Goal: Information Seeking & Learning: Check status

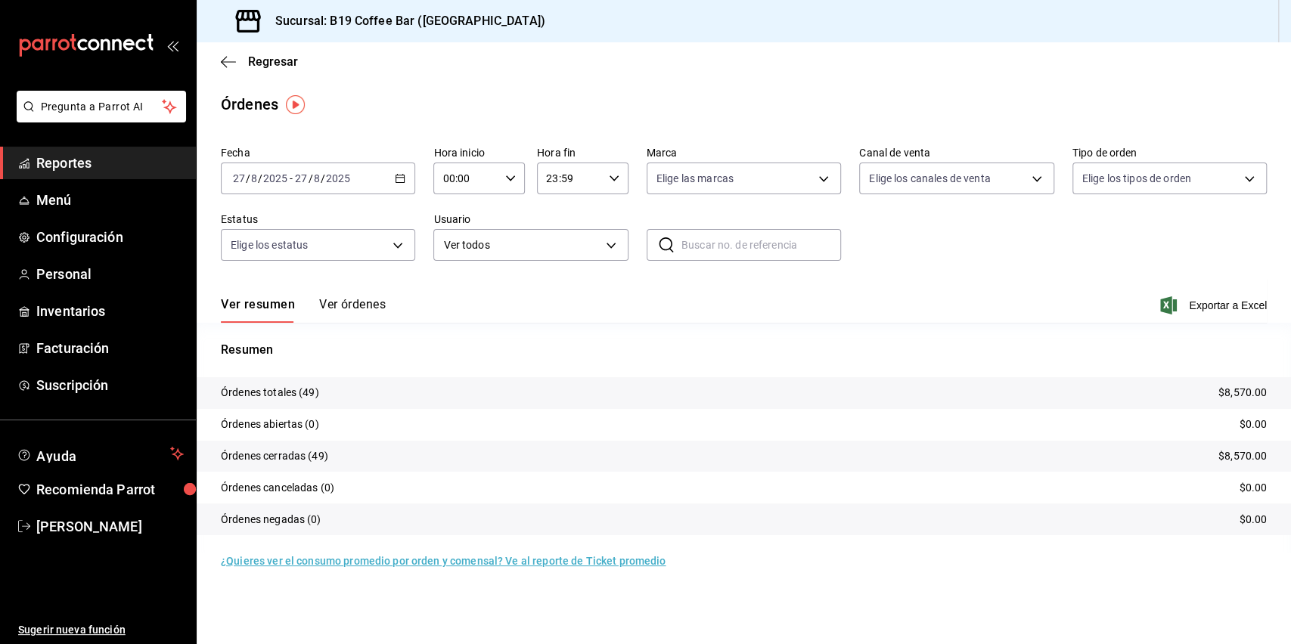
click at [113, 156] on span "Reportes" at bounding box center [109, 163] width 147 height 20
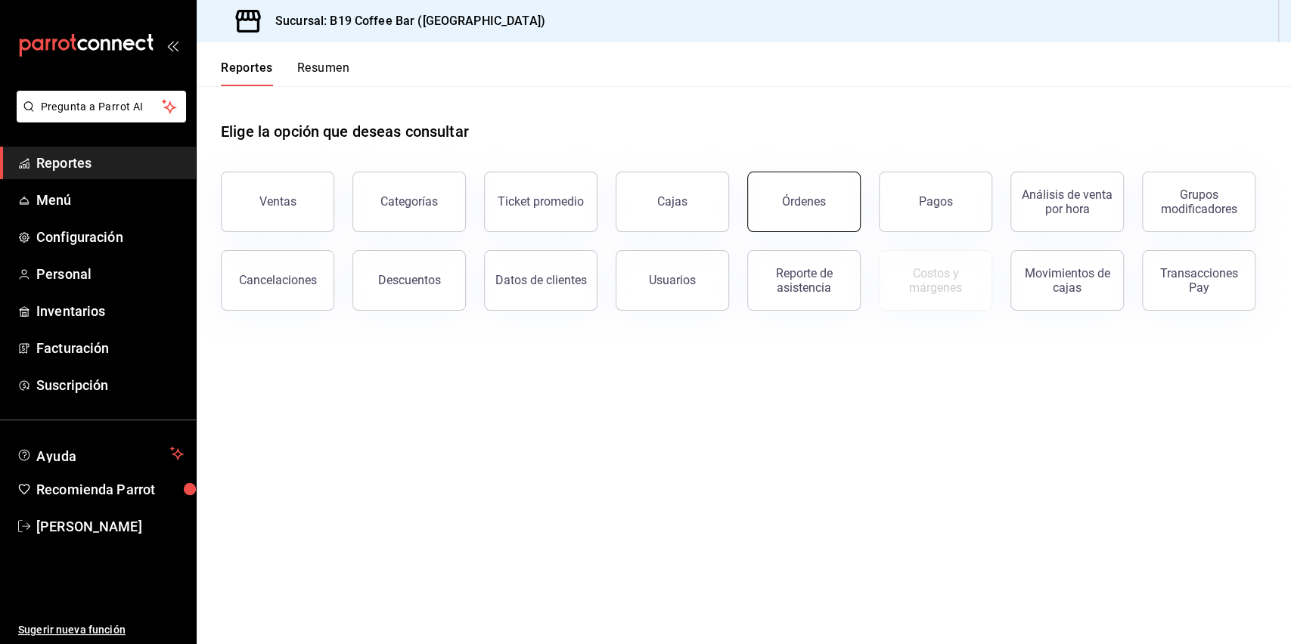
click at [782, 222] on button "Órdenes" at bounding box center [803, 202] width 113 height 60
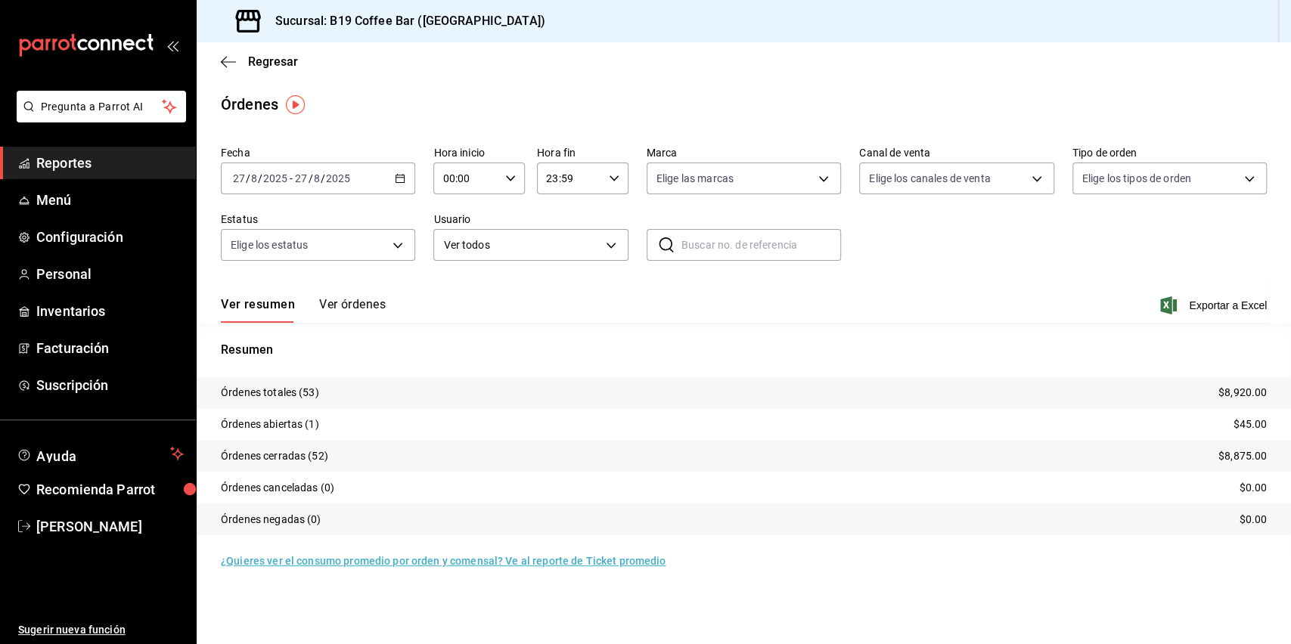
click at [228, 70] on div "Regresar" at bounding box center [744, 61] width 1094 height 39
click at [228, 61] on icon "button" at bounding box center [228, 62] width 15 height 14
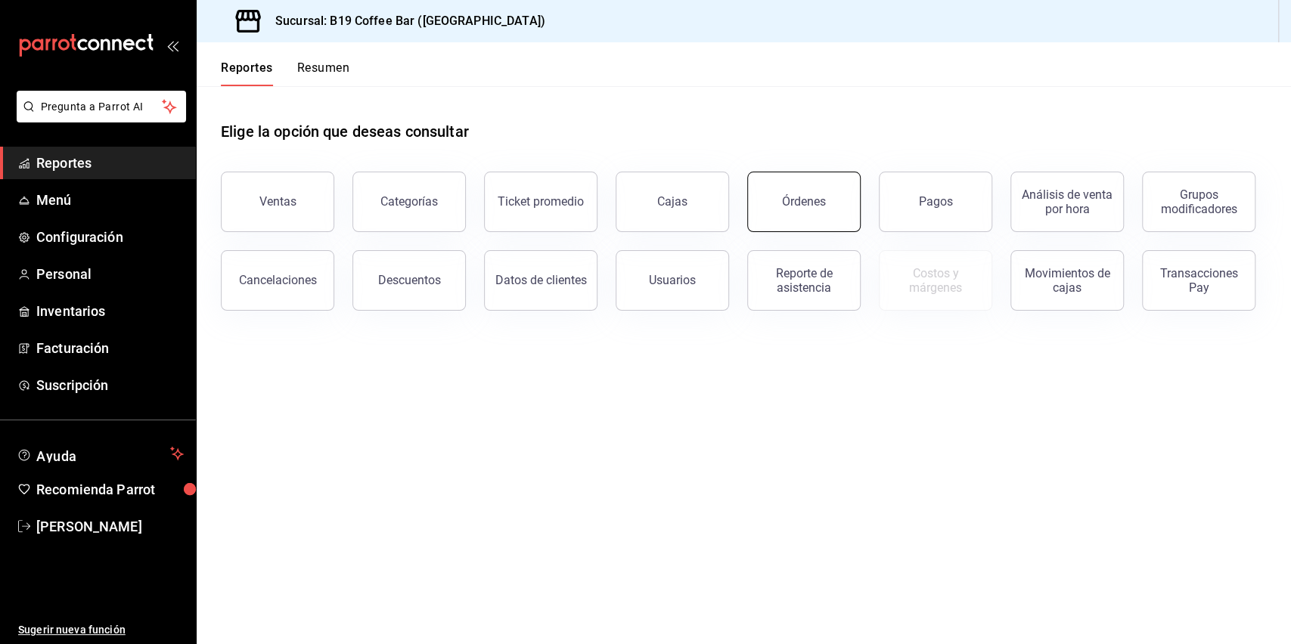
click at [782, 191] on button "Órdenes" at bounding box center [803, 202] width 113 height 60
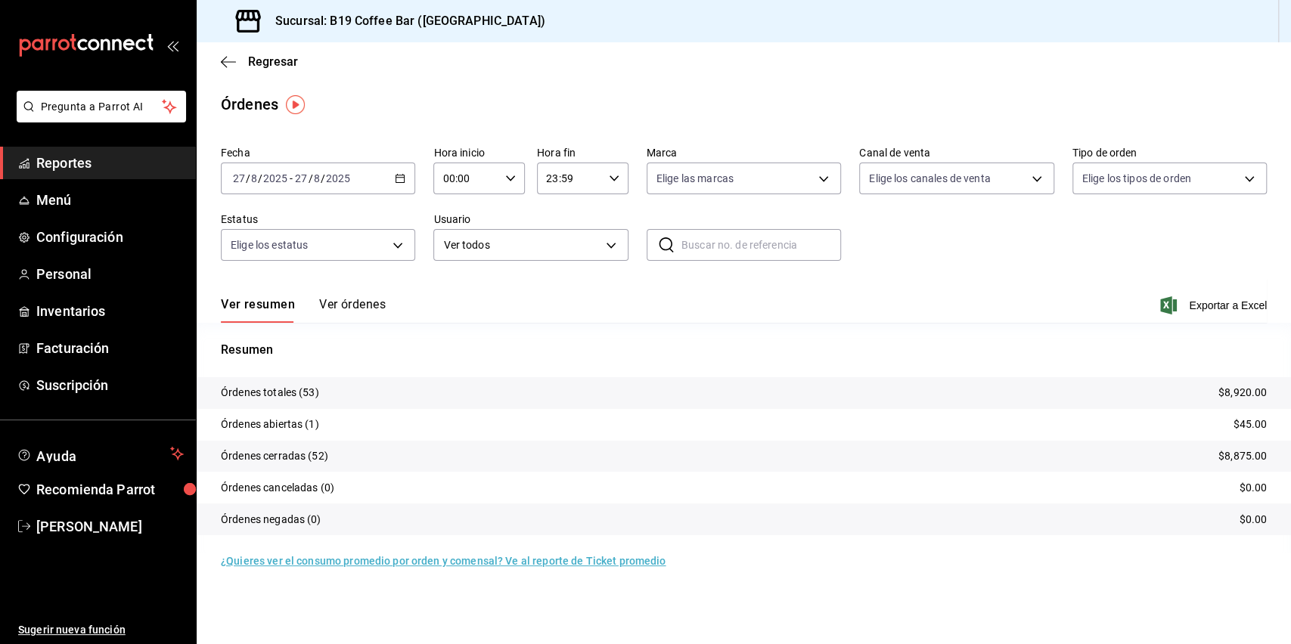
click at [345, 293] on div "Ver resumen Ver órdenes Exportar a Excel" at bounding box center [744, 301] width 1046 height 44
click at [345, 299] on button "Ver órdenes" at bounding box center [352, 310] width 67 height 26
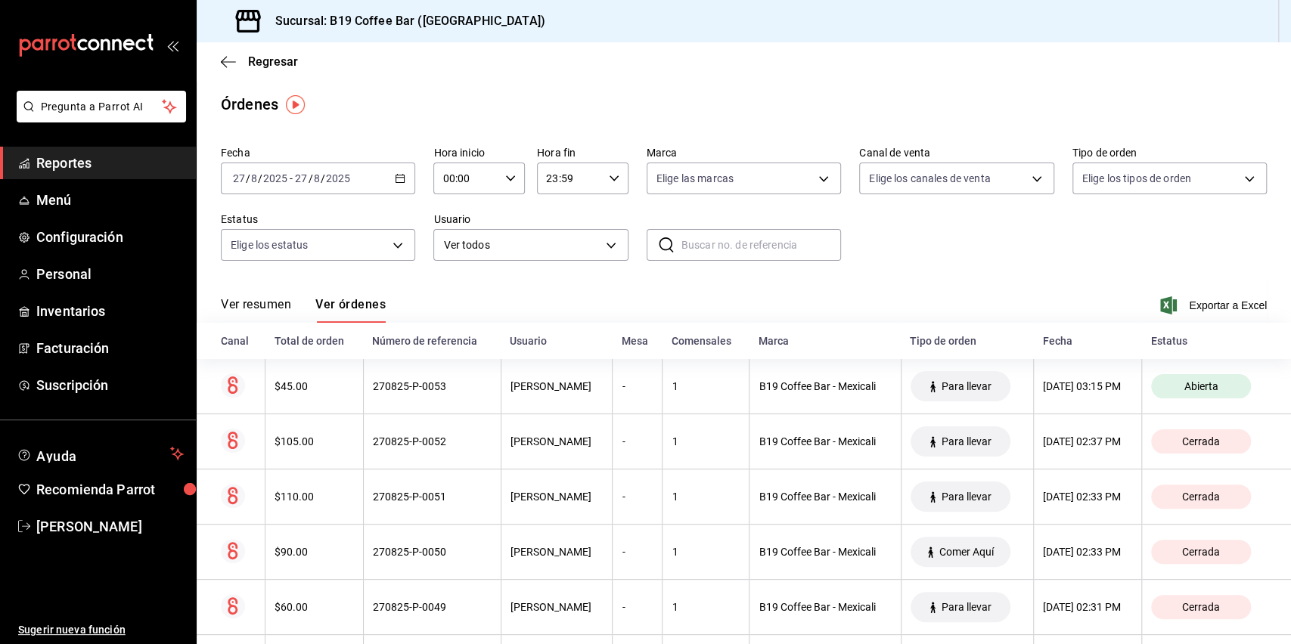
click at [124, 150] on link "Reportes" at bounding box center [98, 163] width 196 height 33
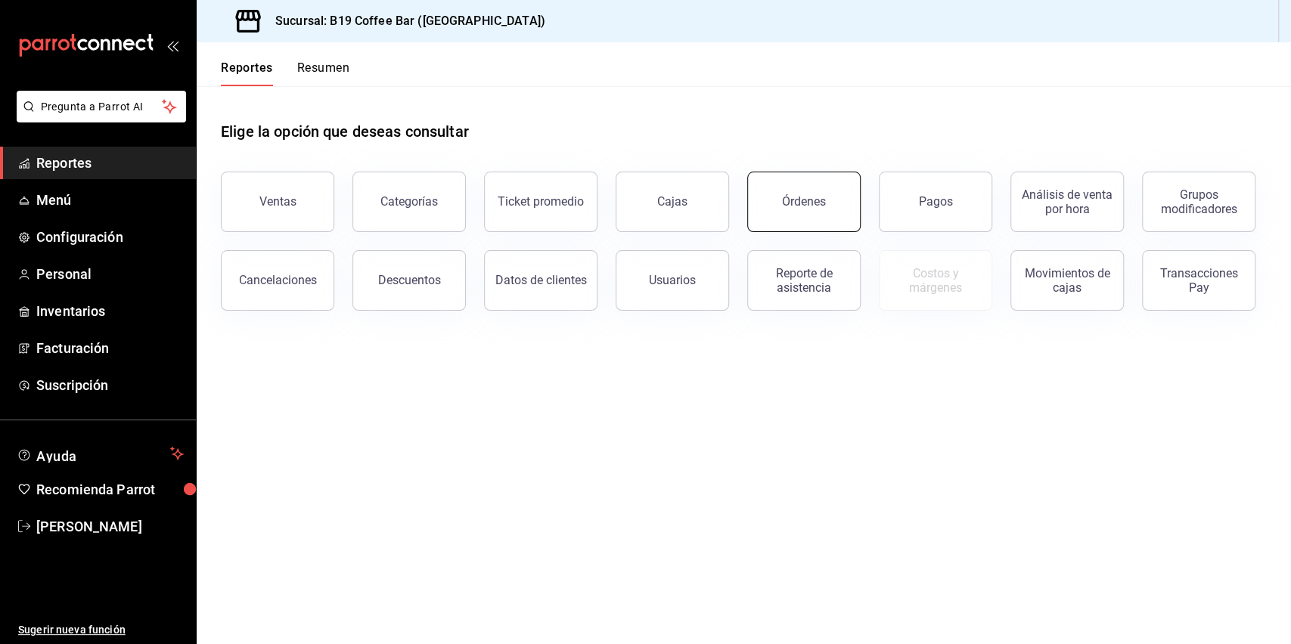
click at [817, 218] on button "Órdenes" at bounding box center [803, 202] width 113 height 60
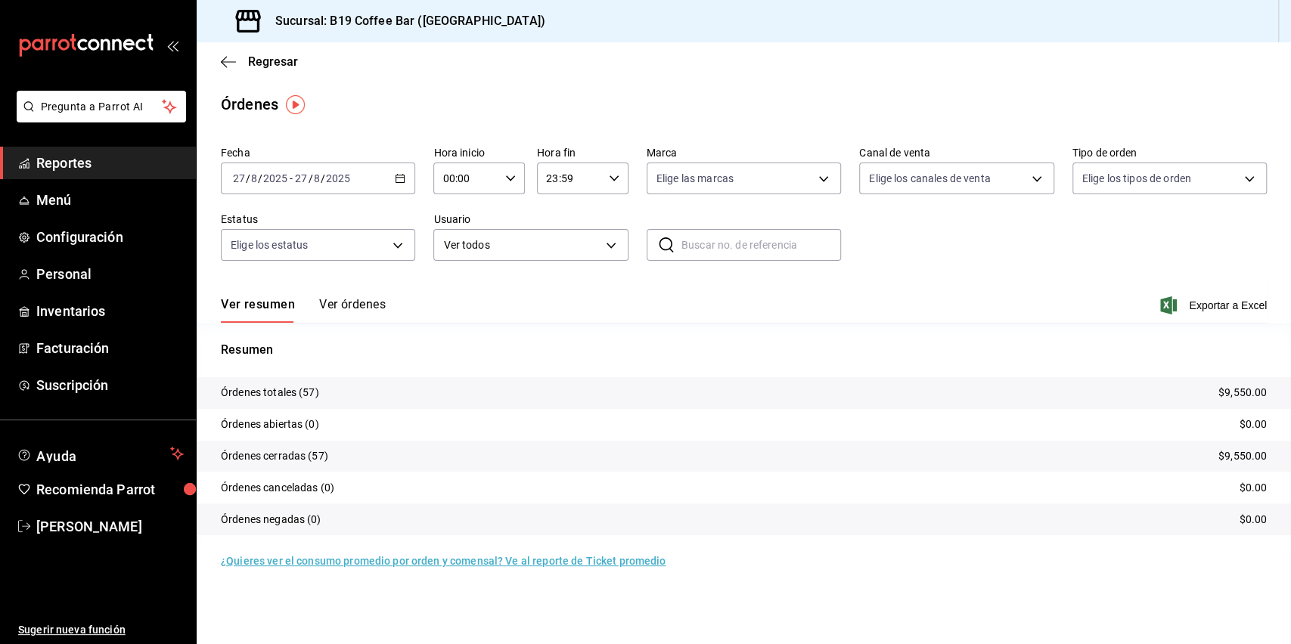
click at [336, 302] on button "Ver órdenes" at bounding box center [352, 310] width 67 height 26
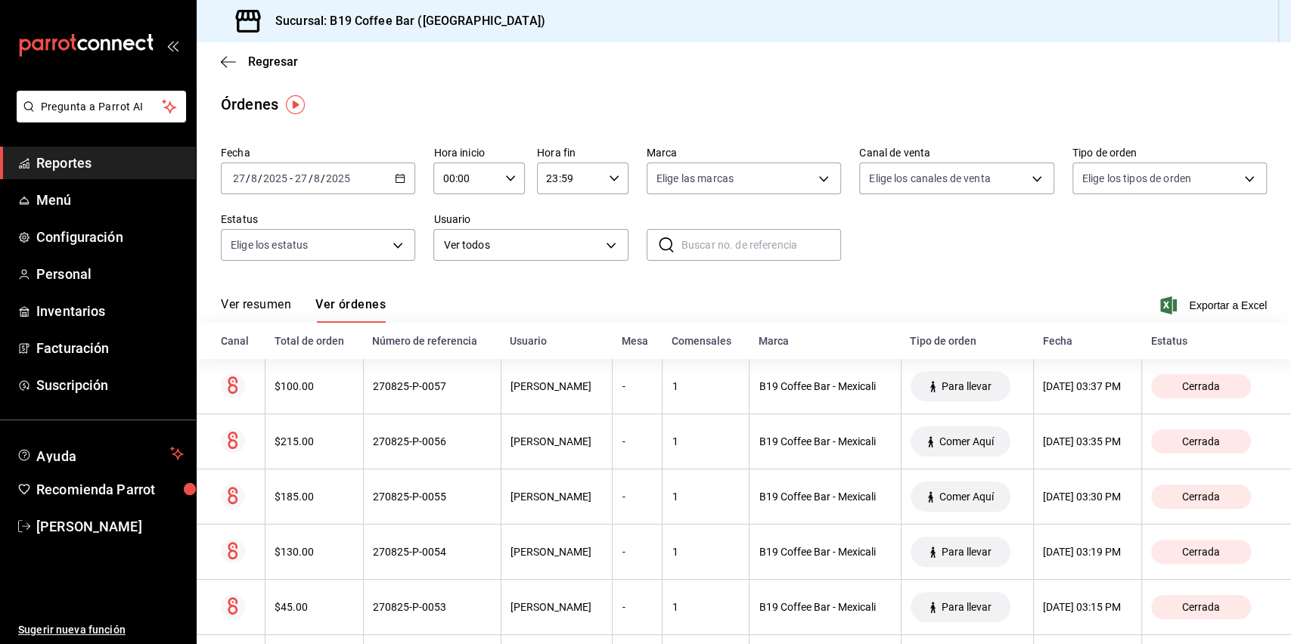
click at [267, 299] on button "Ver resumen" at bounding box center [256, 310] width 70 height 26
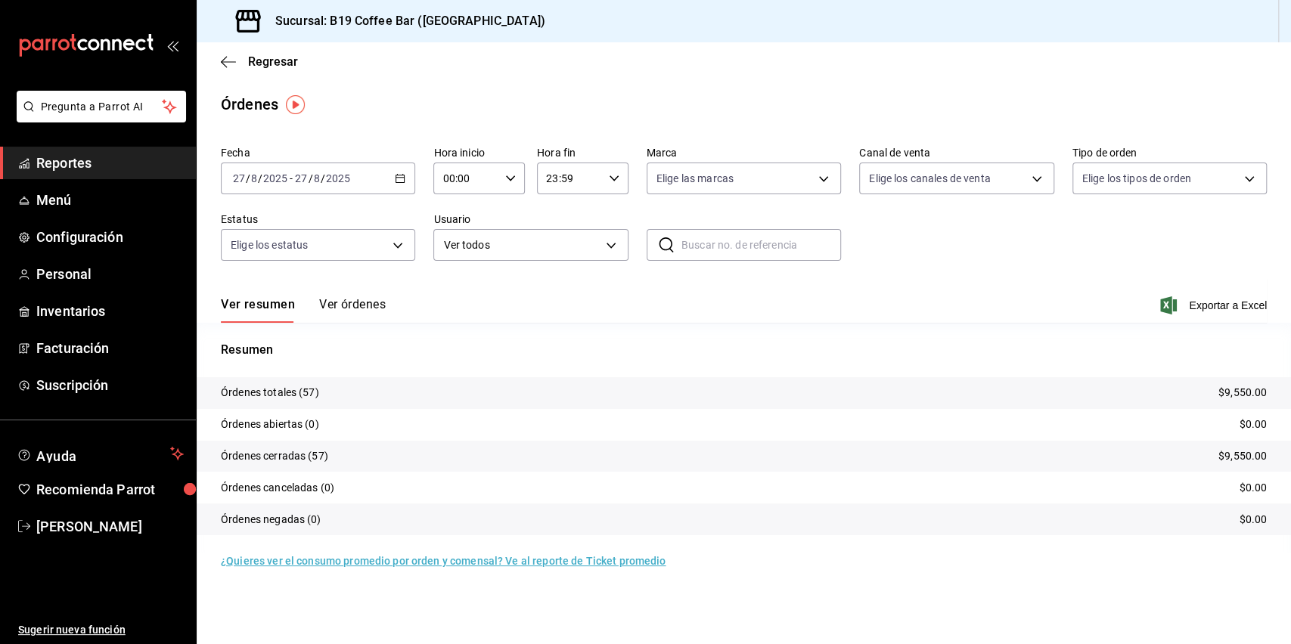
click at [402, 178] on icon "button" at bounding box center [400, 178] width 11 height 11
click at [290, 386] on span "Rango de fechas" at bounding box center [292, 394] width 117 height 16
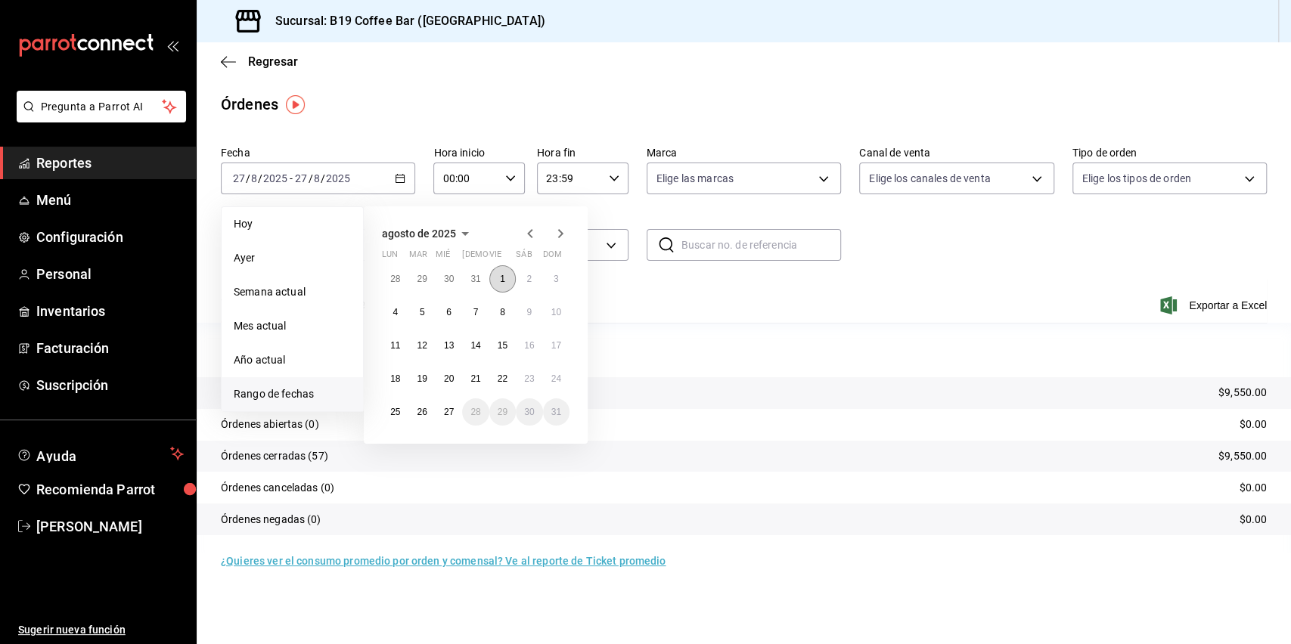
click at [500, 276] on abbr "1" at bounding box center [502, 279] width 5 height 11
click at [445, 413] on abbr "27" at bounding box center [449, 412] width 10 height 11
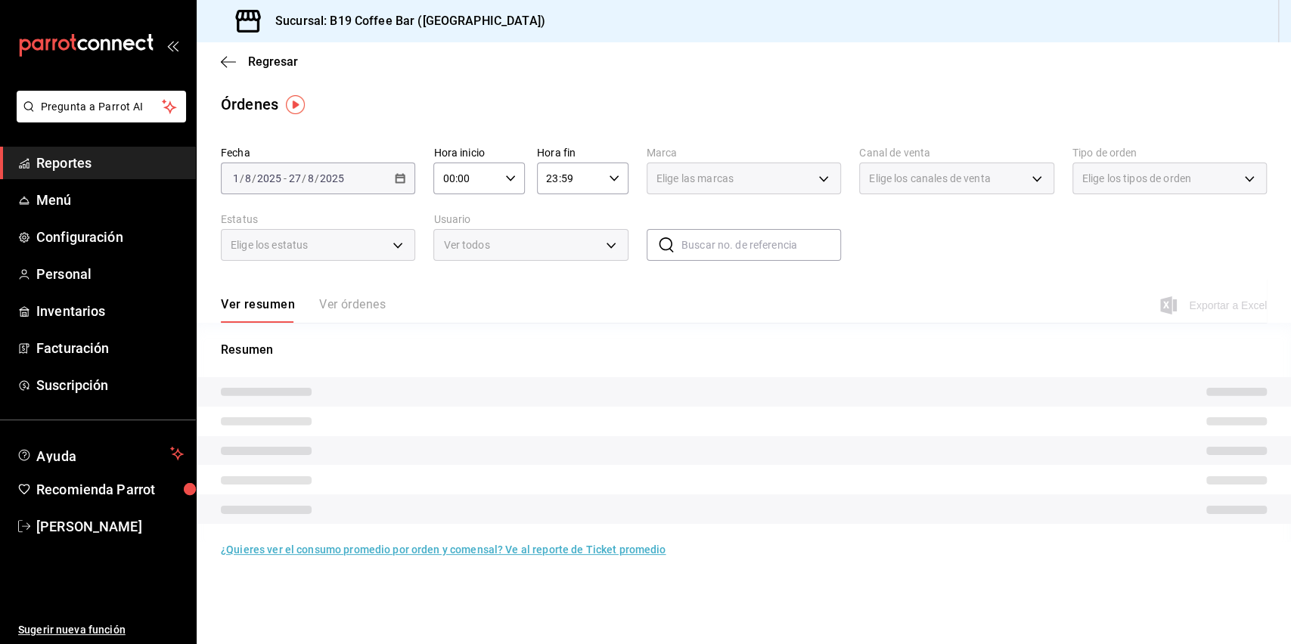
click at [724, 295] on div "Ver resumen Ver órdenes Exportar a Excel" at bounding box center [744, 301] width 1046 height 44
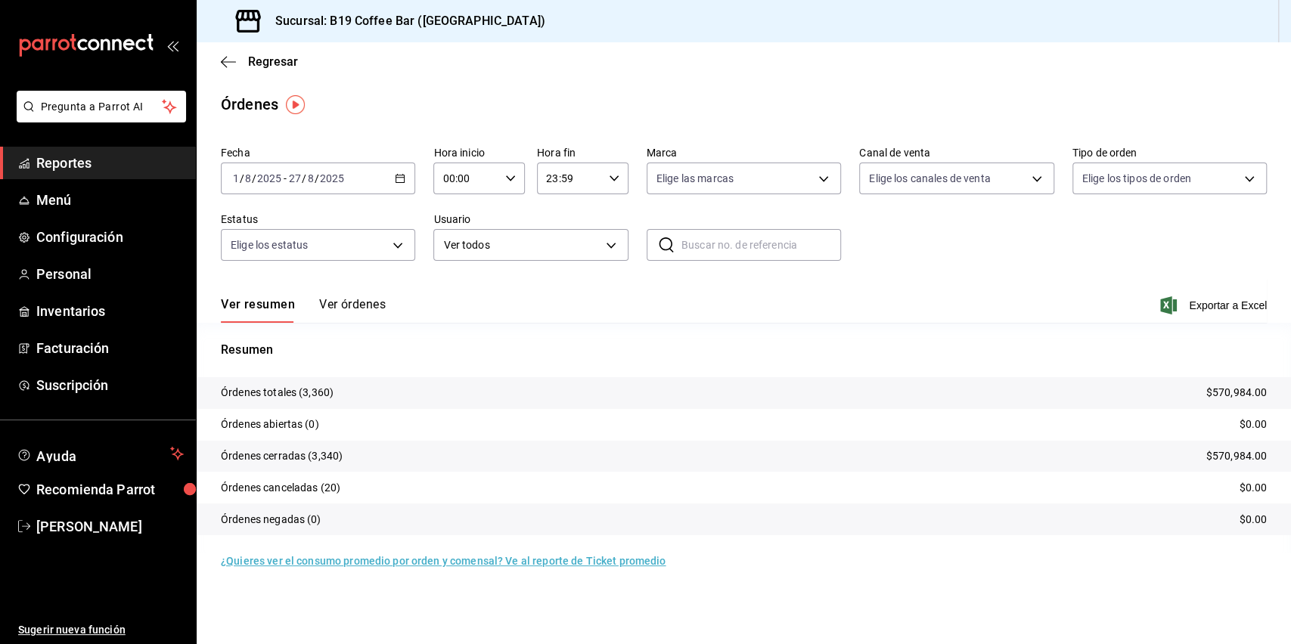
click at [335, 302] on button "Ver órdenes" at bounding box center [352, 310] width 67 height 26
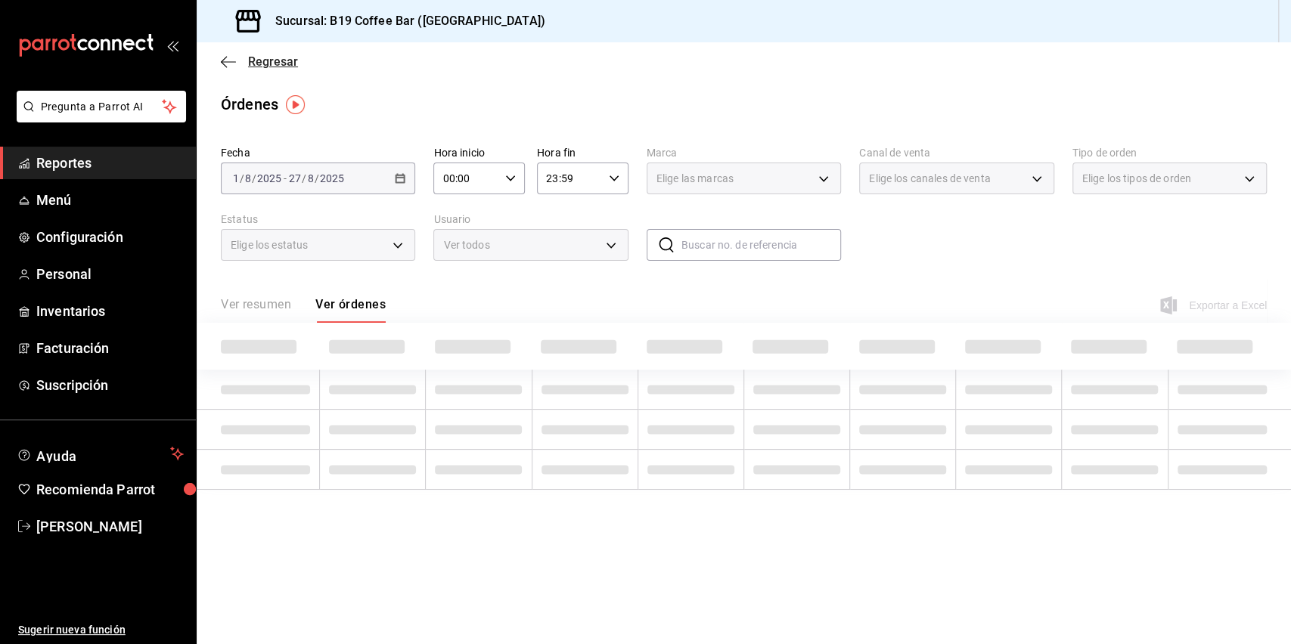
click at [232, 56] on icon "button" at bounding box center [228, 62] width 15 height 14
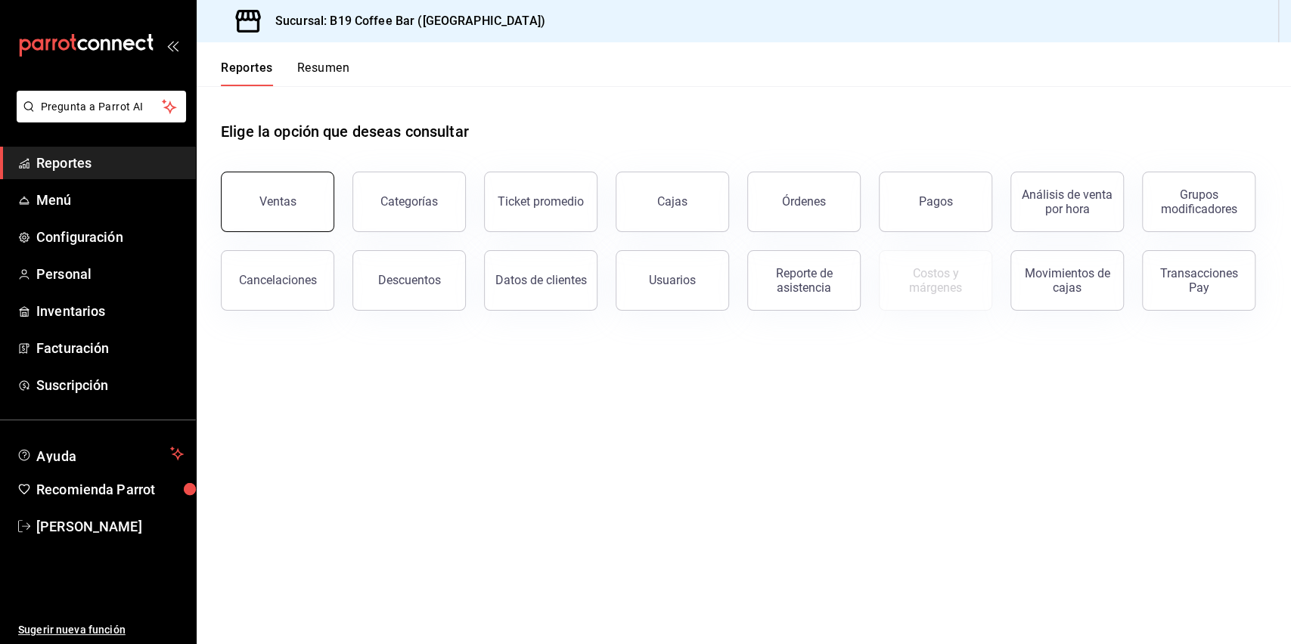
click at [321, 197] on button "Ventas" at bounding box center [277, 202] width 113 height 60
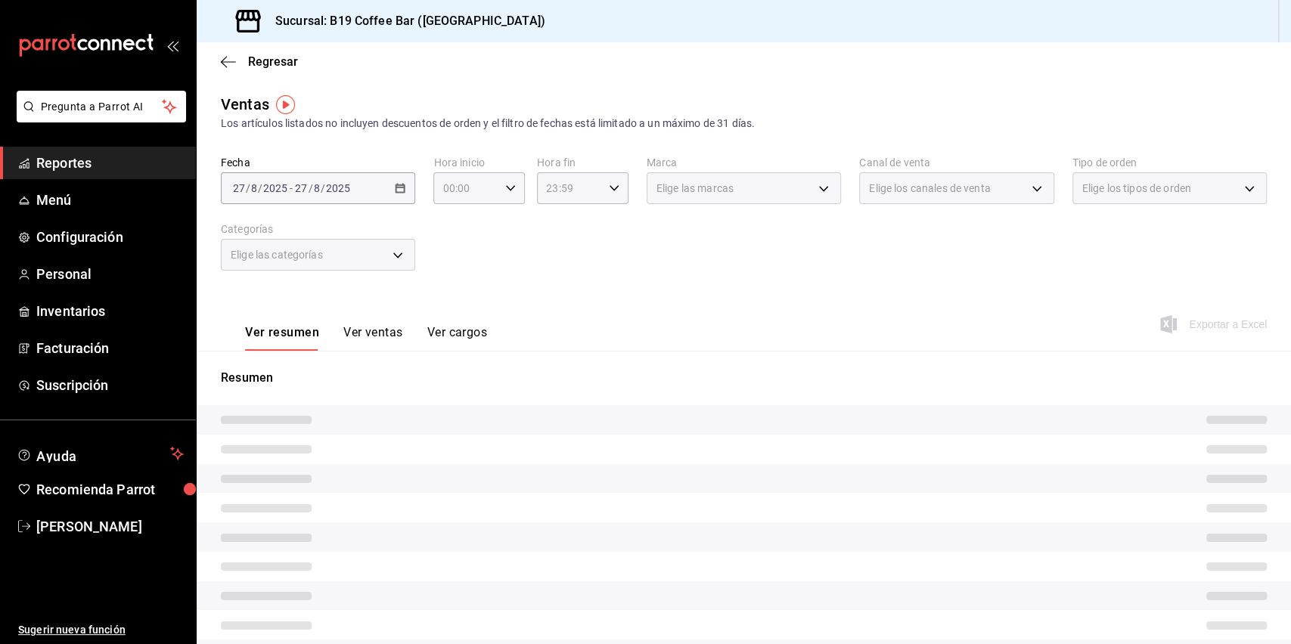
click at [405, 187] on div "[DATE] [DATE] - [DATE] [DATE]" at bounding box center [318, 188] width 194 height 32
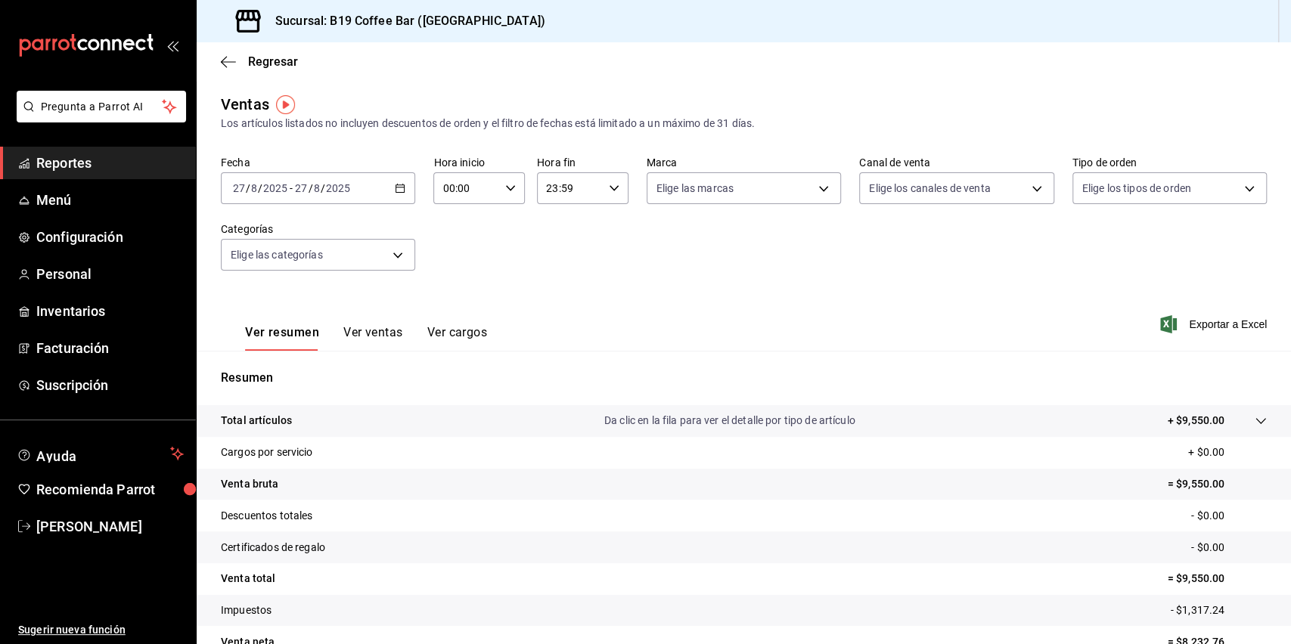
click at [402, 193] on div "[DATE] [DATE] - [DATE] [DATE]" at bounding box center [318, 188] width 194 height 32
click at [307, 360] on li "Rango de fechas" at bounding box center [292, 370] width 141 height 34
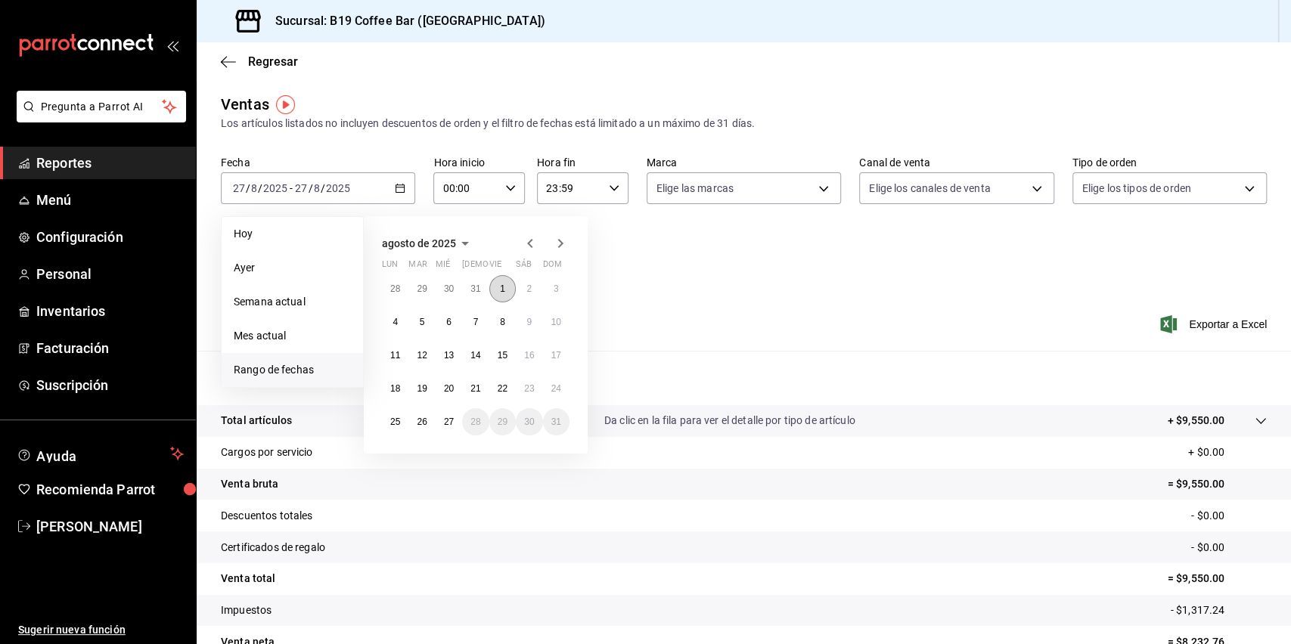
click at [500, 287] on abbr "1" at bounding box center [502, 289] width 5 height 11
click at [455, 429] on button "27" at bounding box center [448, 421] width 26 height 27
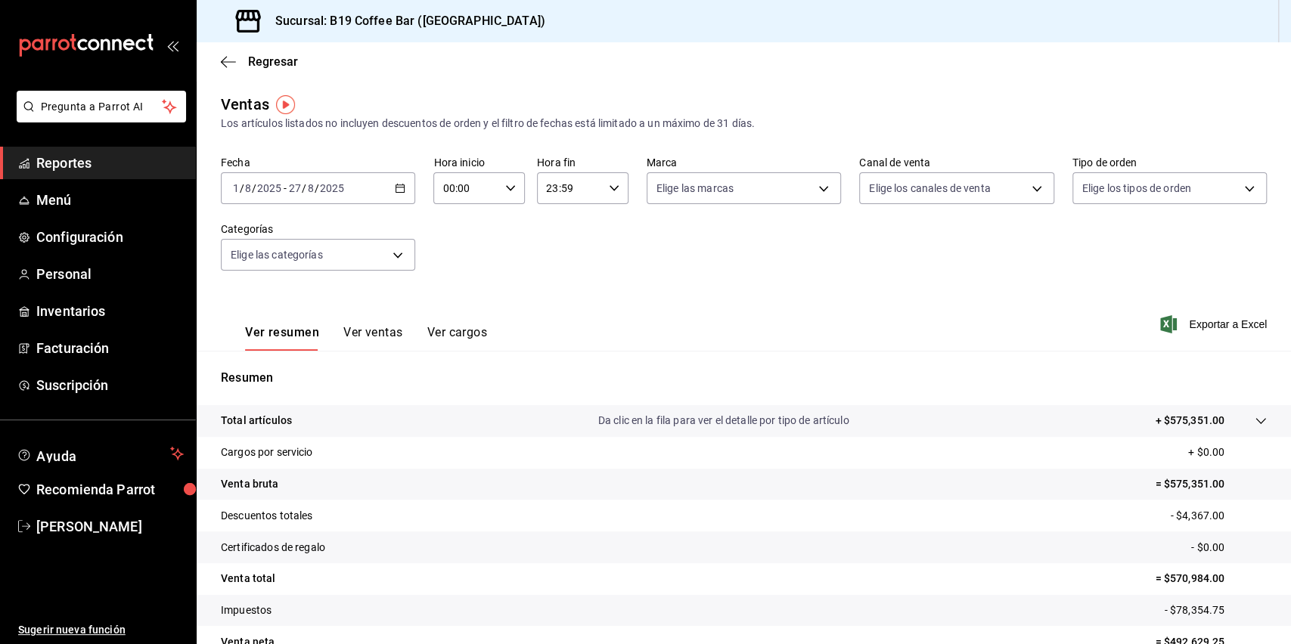
click at [577, 314] on div "Ver resumen Ver ventas Ver cargos Exportar a Excel" at bounding box center [744, 320] width 1094 height 62
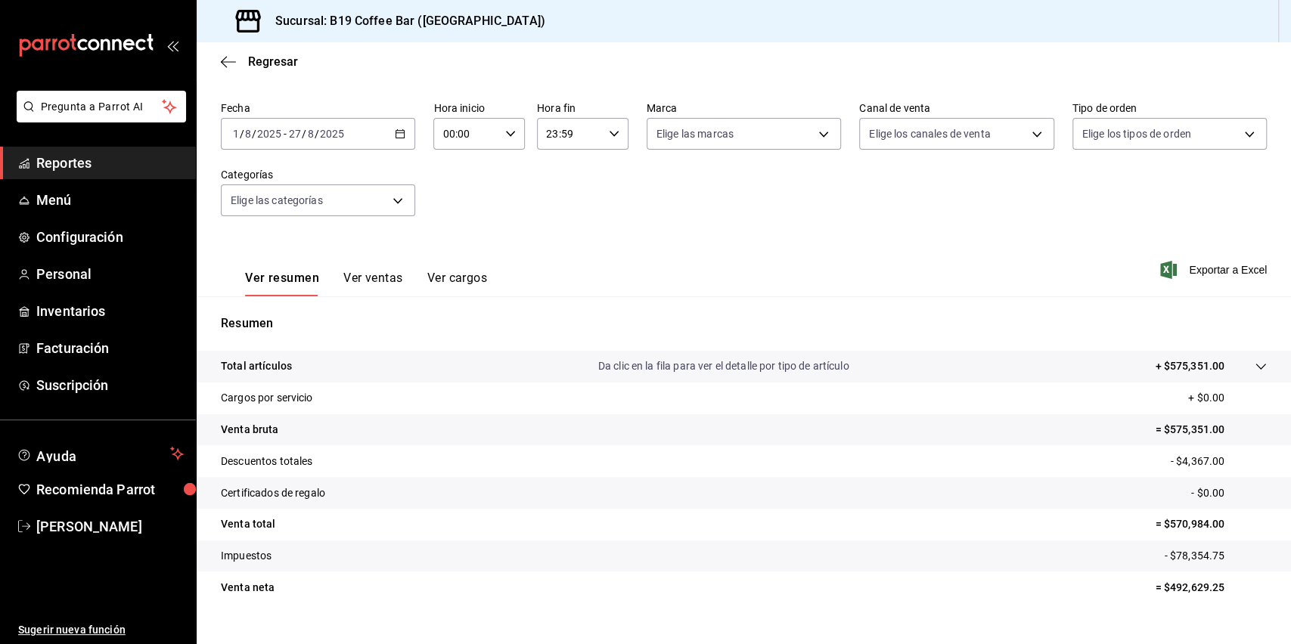
scroll to position [80, 0]
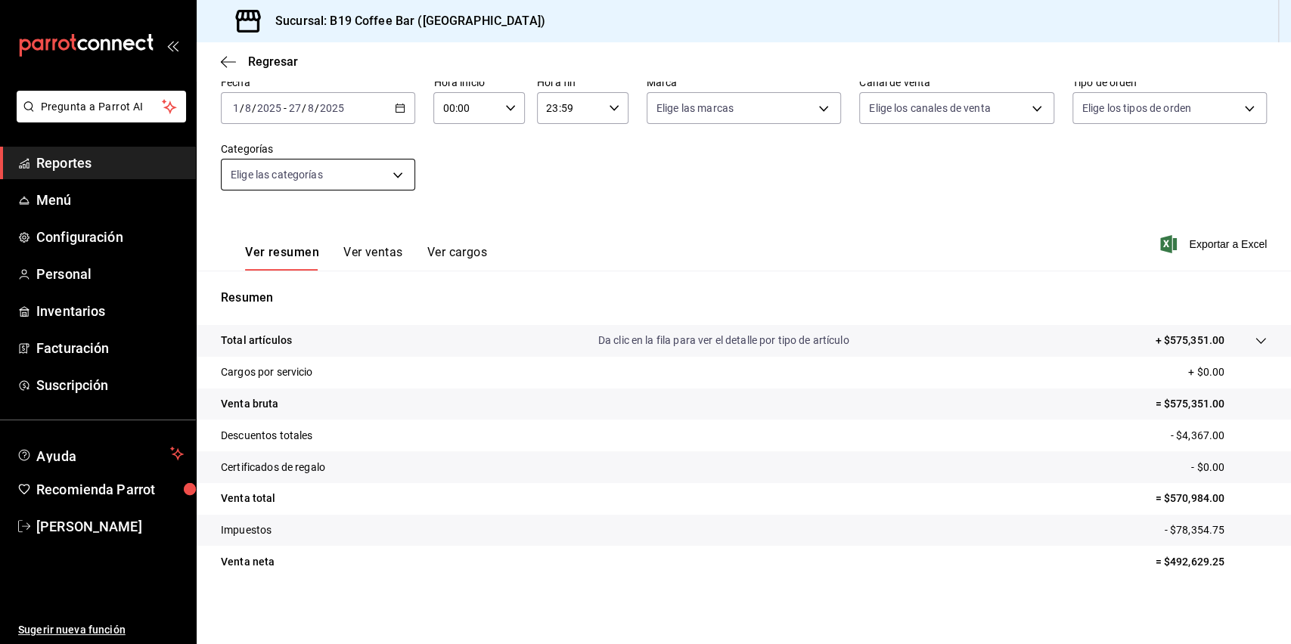
click at [363, 256] on button "Ver ventas" at bounding box center [373, 258] width 60 height 26
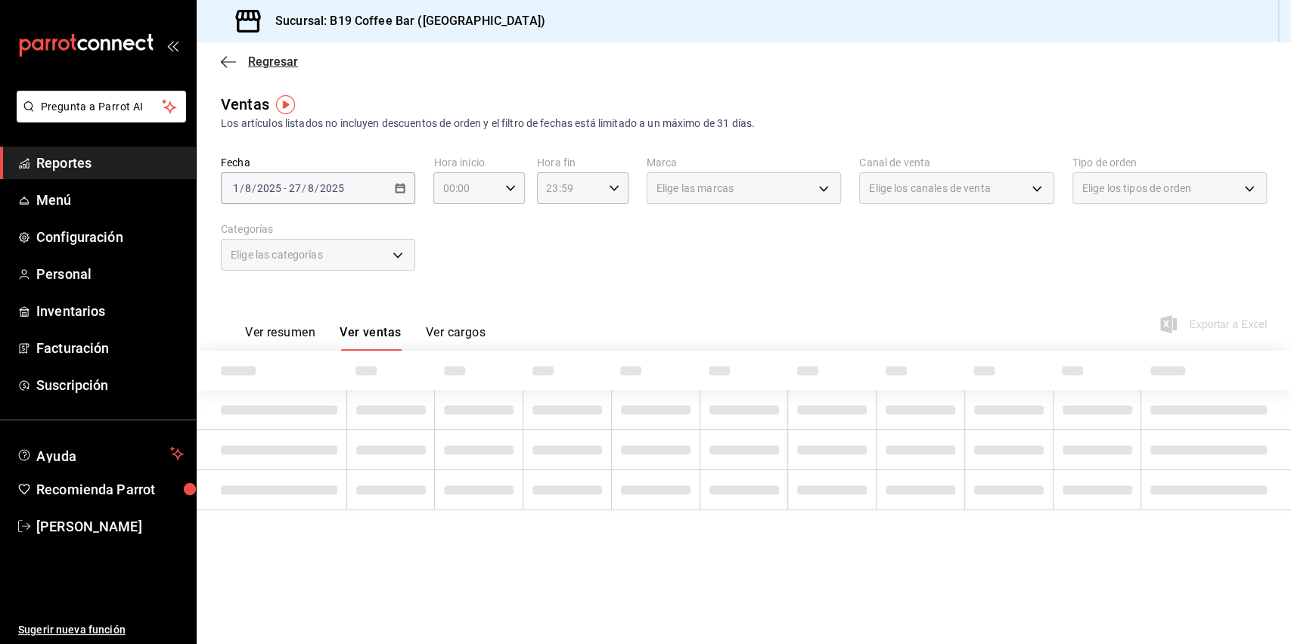
click at [234, 63] on icon "button" at bounding box center [228, 62] width 15 height 14
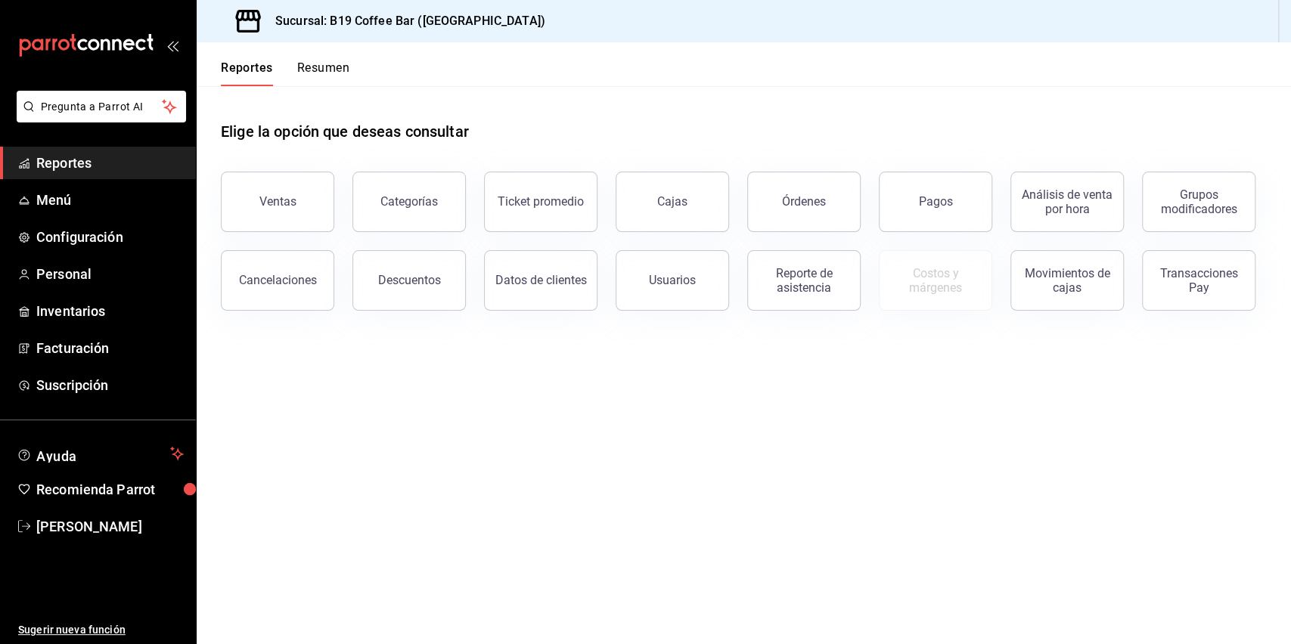
click at [902, 178] on button "Pagos" at bounding box center [934, 202] width 113 height 60
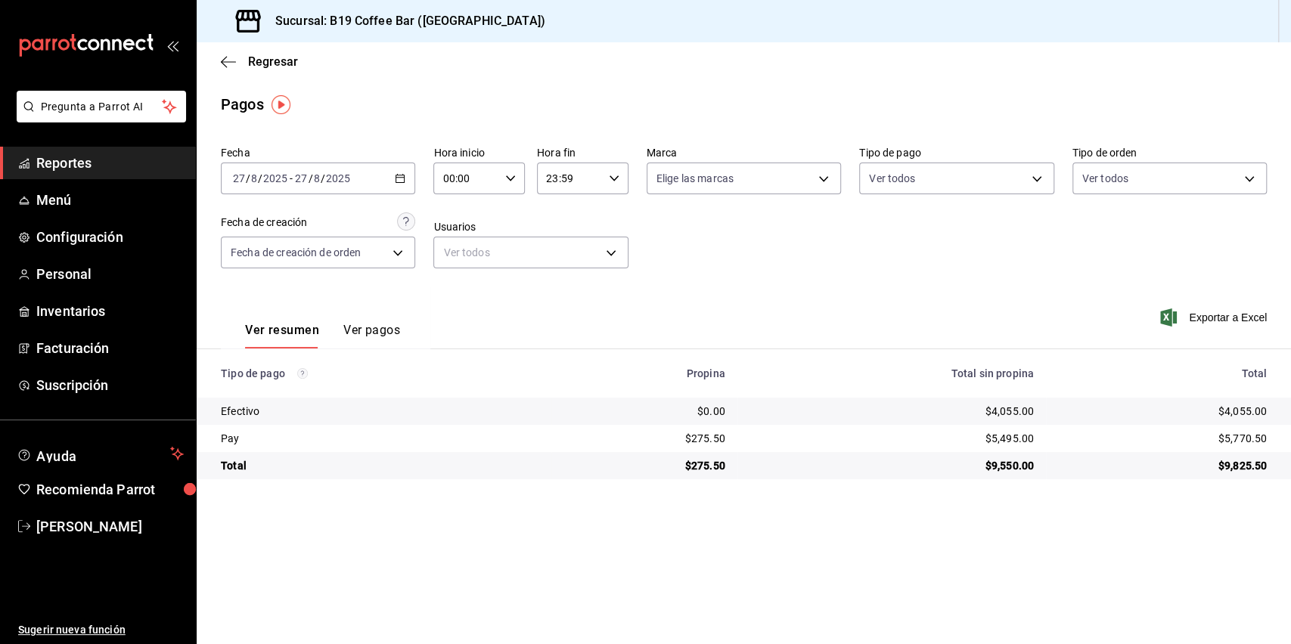
click at [400, 96] on div "Pagos" at bounding box center [744, 104] width 1094 height 23
click at [395, 181] on \(Stroke\) "button" at bounding box center [399, 179] width 9 height 8
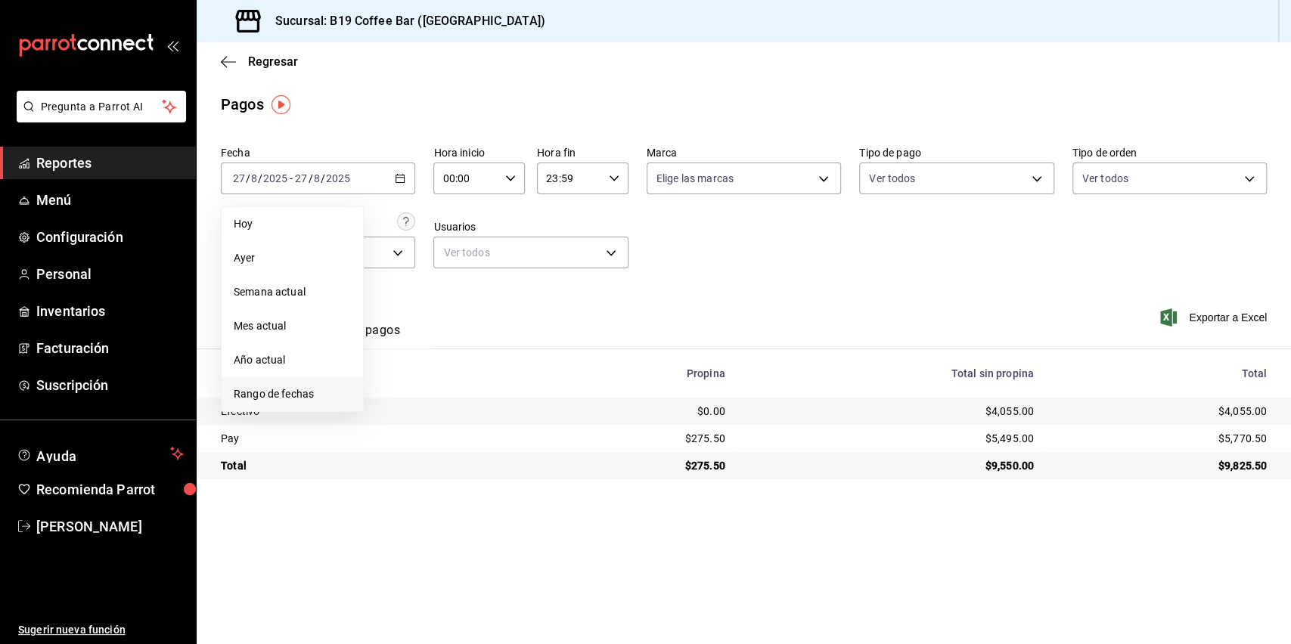
click at [291, 393] on span "Rango de fechas" at bounding box center [292, 394] width 117 height 16
click at [497, 277] on button "1" at bounding box center [502, 278] width 26 height 27
click at [451, 409] on abbr "27" at bounding box center [449, 412] width 10 height 11
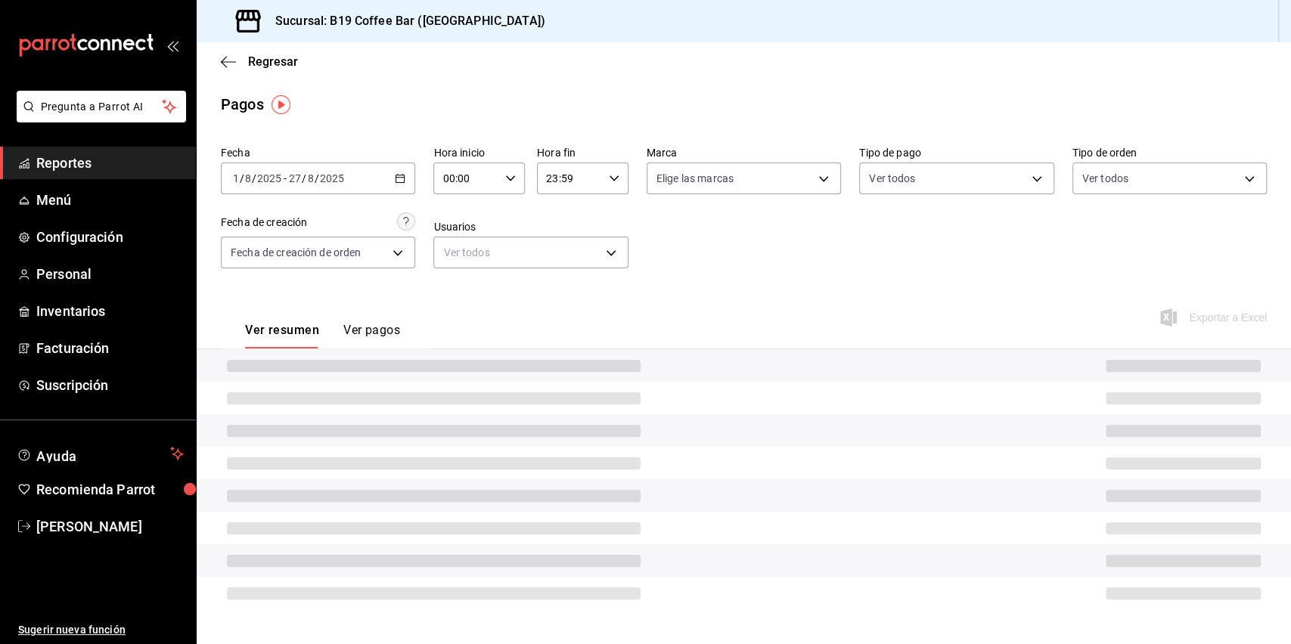
click at [642, 281] on div "Fecha [DATE] [DATE] - [DATE] [DATE] Hora inicio 00:00 Hora inicio Hora fin 23:5…" at bounding box center [744, 213] width 1046 height 147
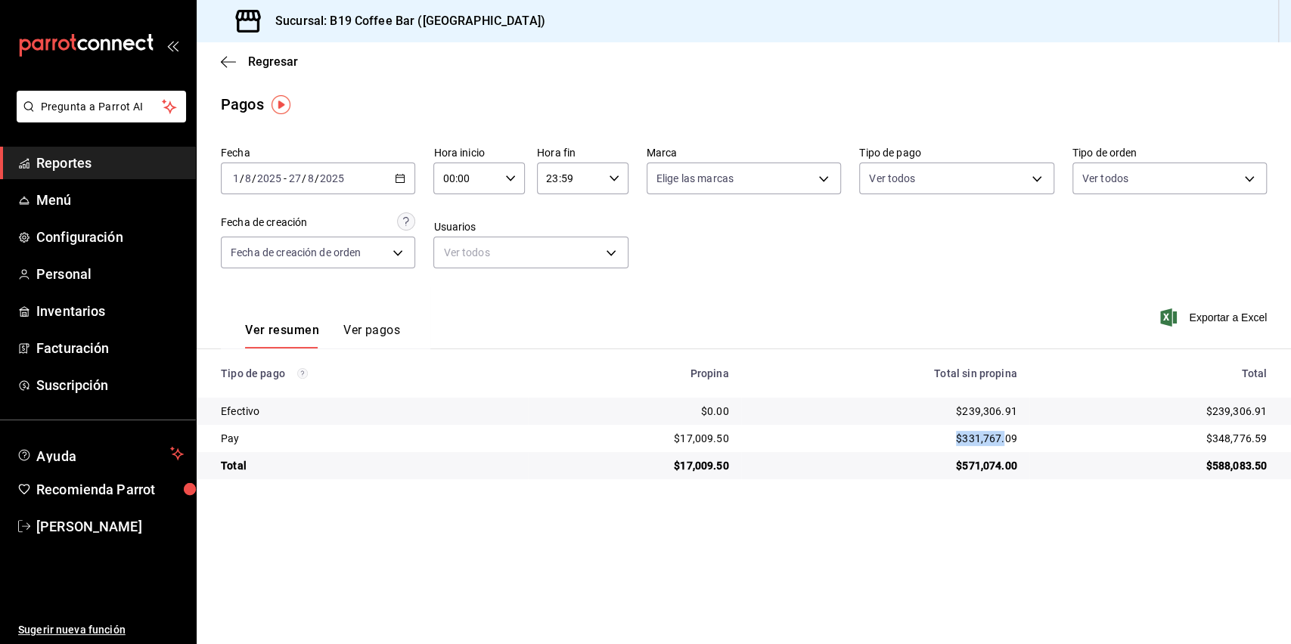
drag, startPoint x: 886, startPoint y: 453, endPoint x: 1003, endPoint y: 446, distance: 117.4
click at [1003, 446] on td "$331,767.09" at bounding box center [885, 438] width 288 height 27
click at [1003, 446] on div "$331,767.09" at bounding box center [885, 438] width 264 height 15
drag, startPoint x: 1013, startPoint y: 443, endPoint x: 946, endPoint y: 446, distance: 67.4
click at [946, 446] on tr "Pay $17,009.50 $331,767.09 $348,776.59" at bounding box center [744, 438] width 1094 height 27
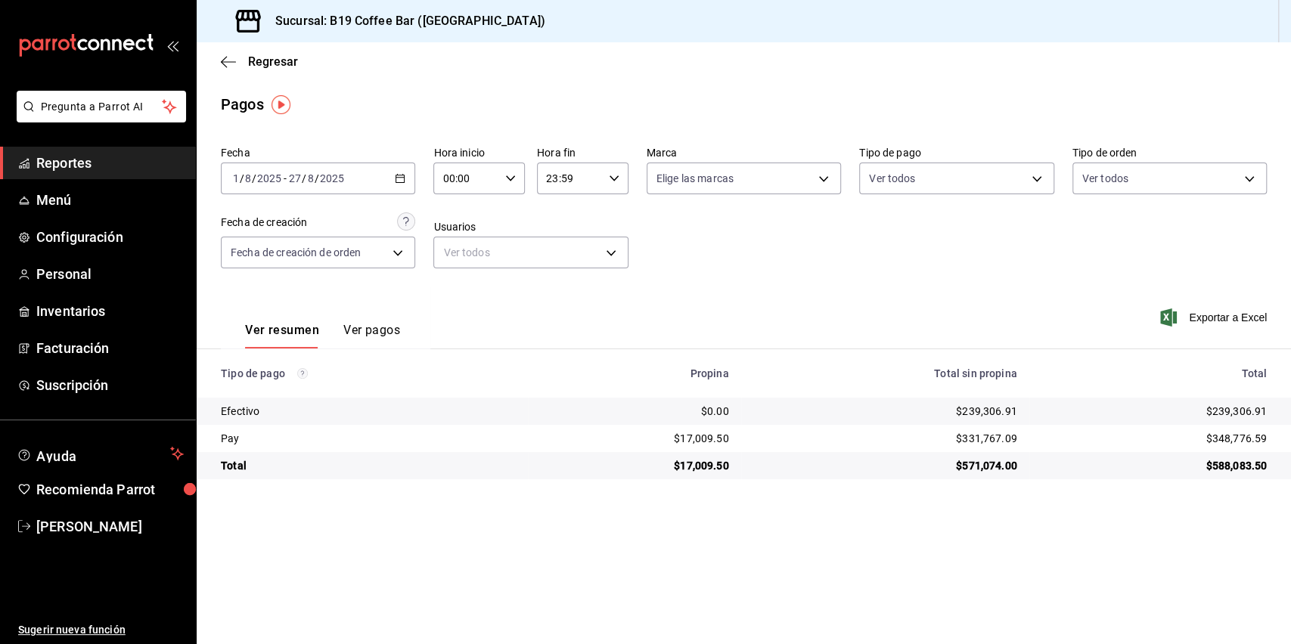
click at [947, 218] on div "Fecha [DATE] [DATE] - [DATE] [DATE] Hora inicio 00:00 Hora inicio Hora fin 23:5…" at bounding box center [744, 213] width 1046 height 147
click at [948, 39] on div "Sucursal: B19 Coffee Bar ([GEOGRAPHIC_DATA])" at bounding box center [744, 21] width 1094 height 42
click at [892, 133] on main "Regresar Pagos Fecha [DATE] [DATE] - [DATE] [DATE] Hora inicio 00:00 Hora inici…" at bounding box center [744, 343] width 1094 height 602
click at [397, 175] on icon "button" at bounding box center [400, 178] width 11 height 11
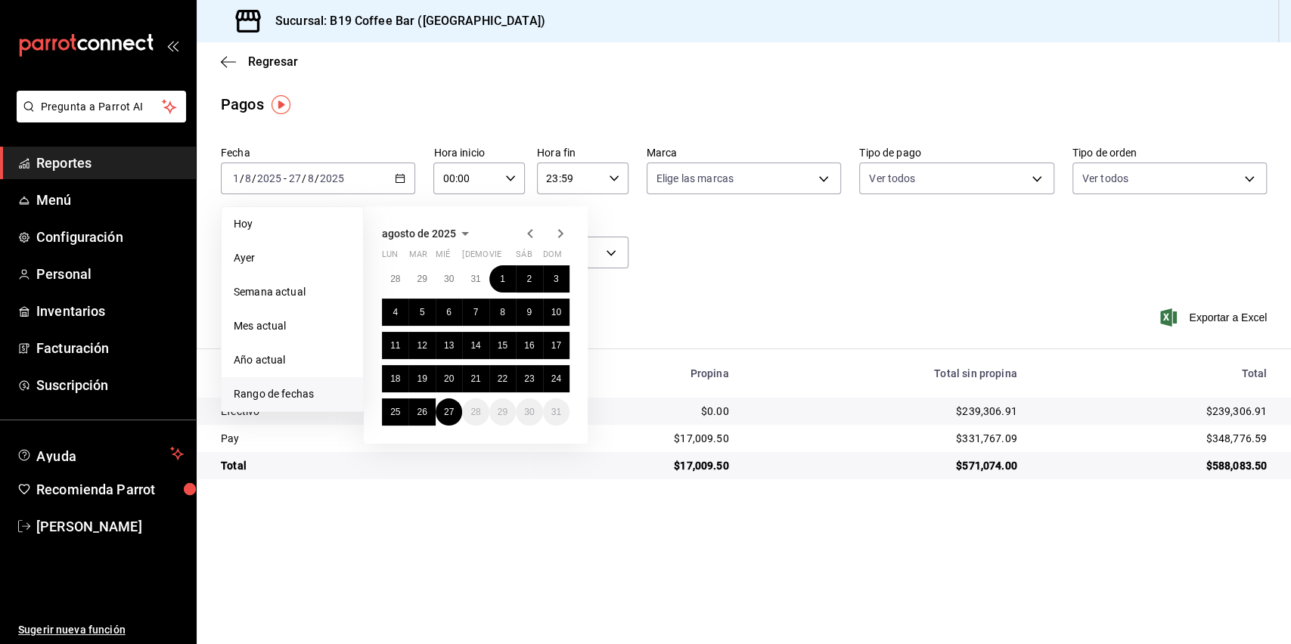
click at [531, 236] on icon "button" at bounding box center [529, 233] width 5 height 9
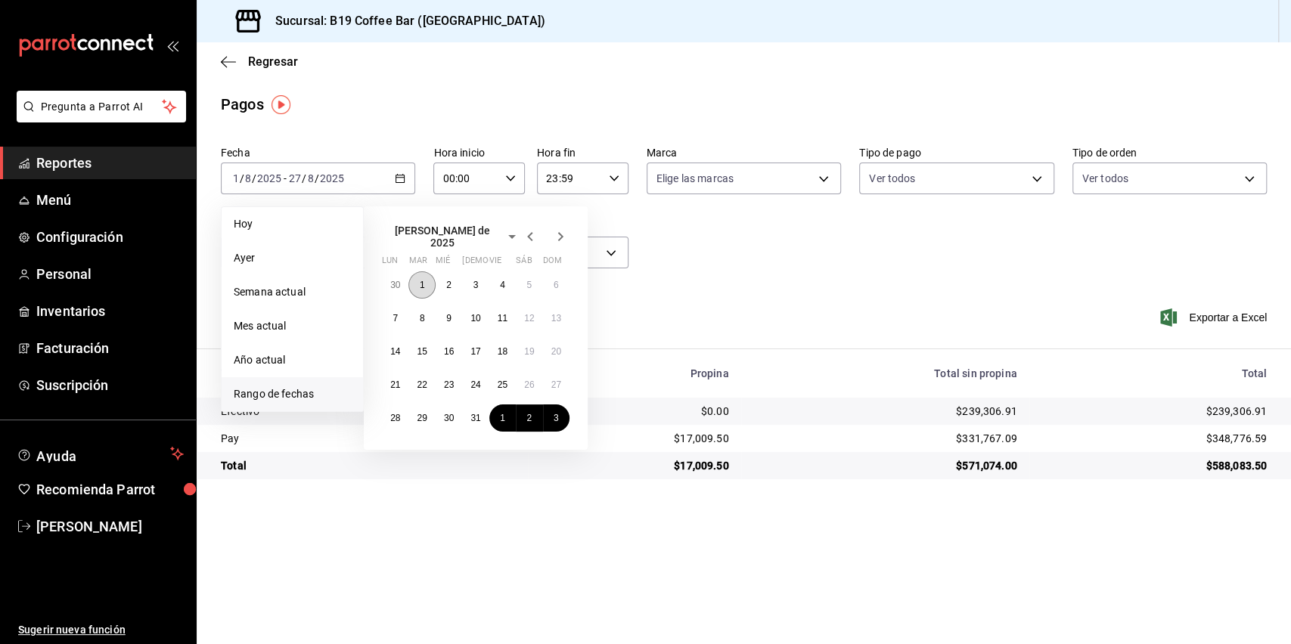
click at [424, 275] on button "1" at bounding box center [421, 284] width 26 height 27
click at [469, 408] on button "31" at bounding box center [475, 417] width 26 height 27
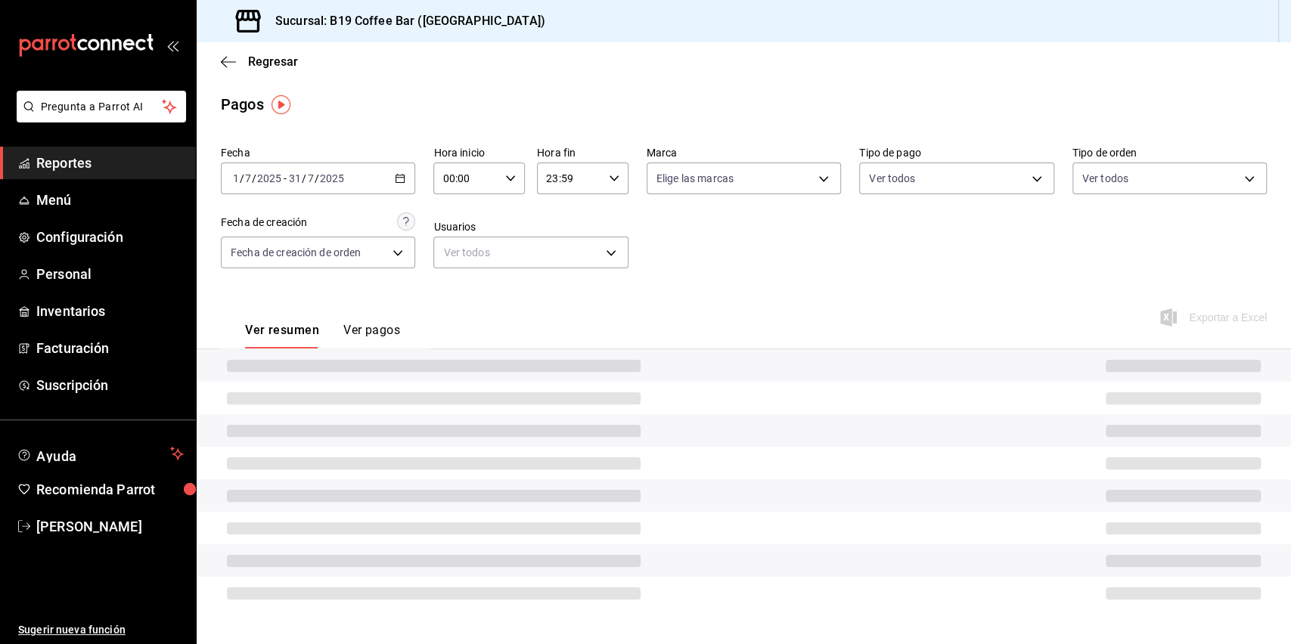
click at [798, 266] on div "Fecha [DATE] [DATE] - [DATE] [DATE] Hora inicio 00:00 Hora inicio Hora fin 23:5…" at bounding box center [744, 213] width 1046 height 147
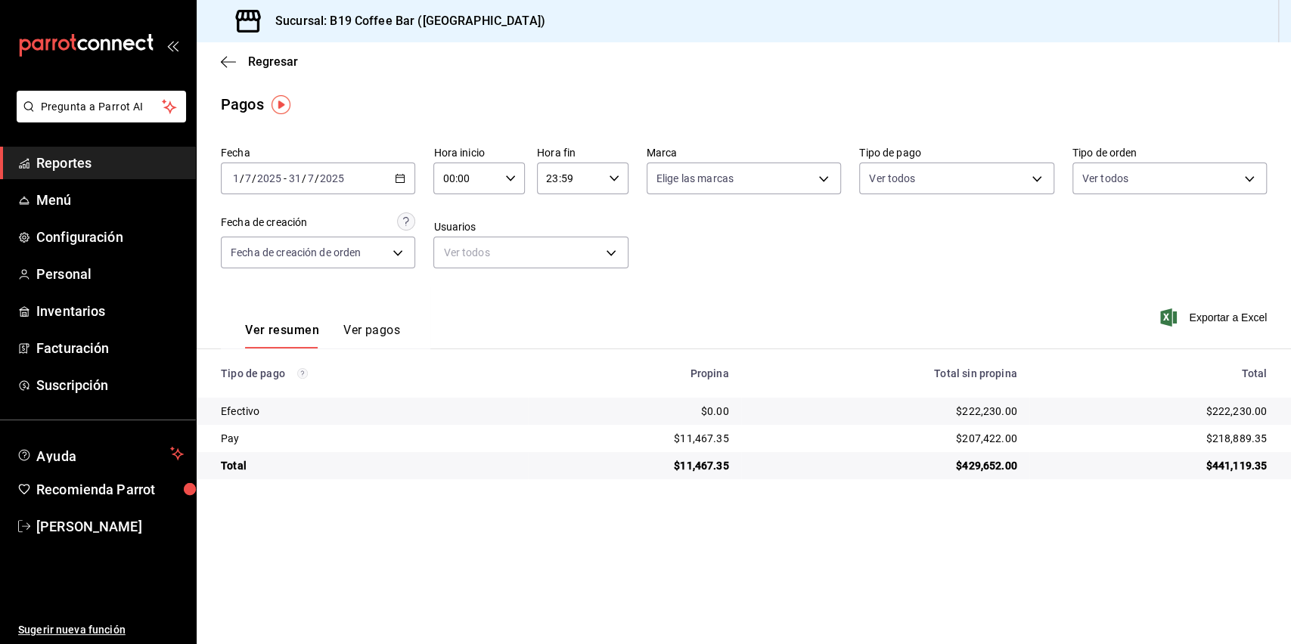
click at [118, 156] on span "Reportes" at bounding box center [109, 163] width 147 height 20
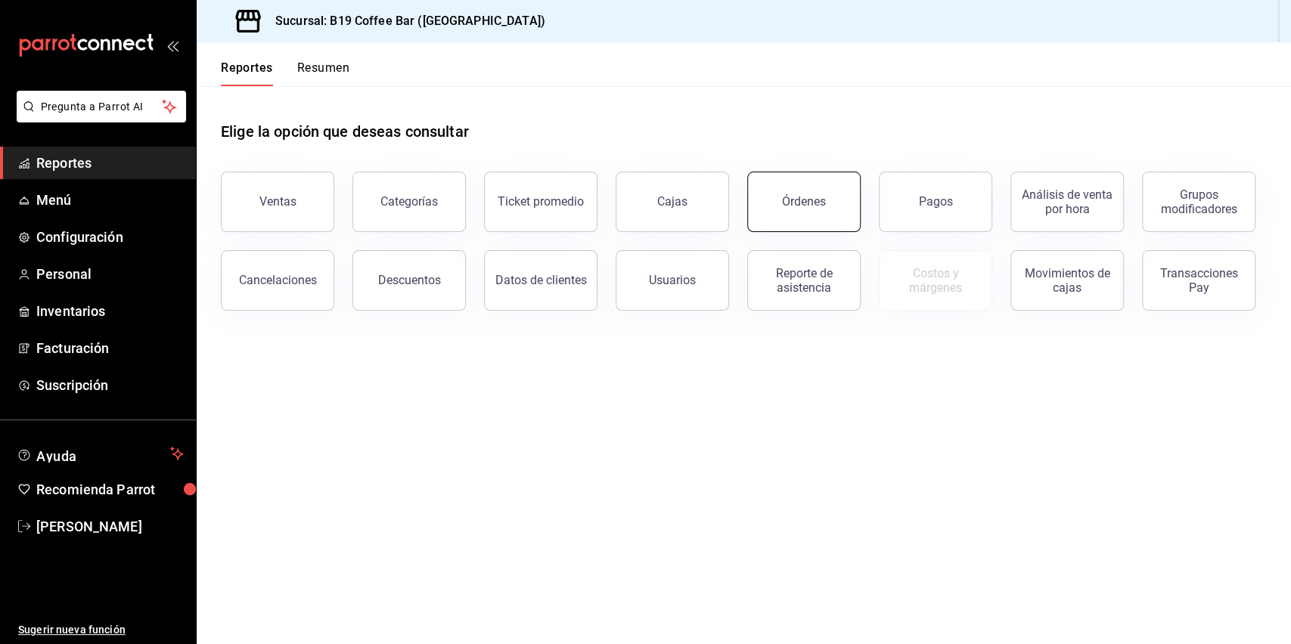
click at [807, 191] on button "Órdenes" at bounding box center [803, 202] width 113 height 60
